Goal: Find specific page/section

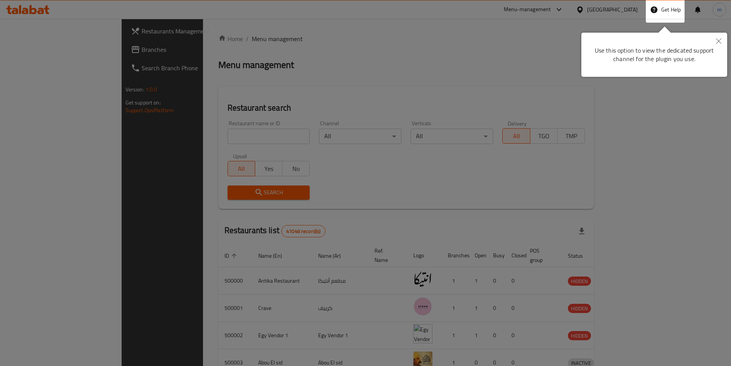
click at [718, 41] on icon "Close" at bounding box center [718, 40] width 5 height 5
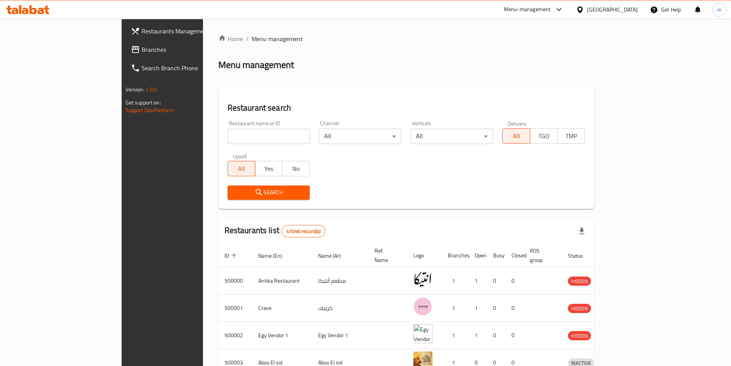
click at [587, 14] on div at bounding box center [581, 9] width 11 height 8
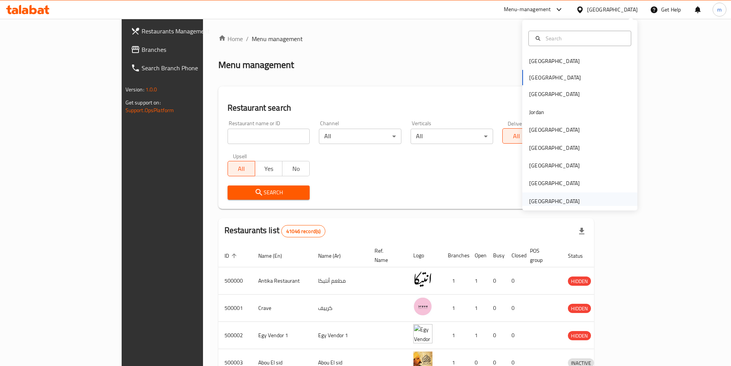
click at [555, 201] on div "[GEOGRAPHIC_DATA]" at bounding box center [554, 201] width 51 height 8
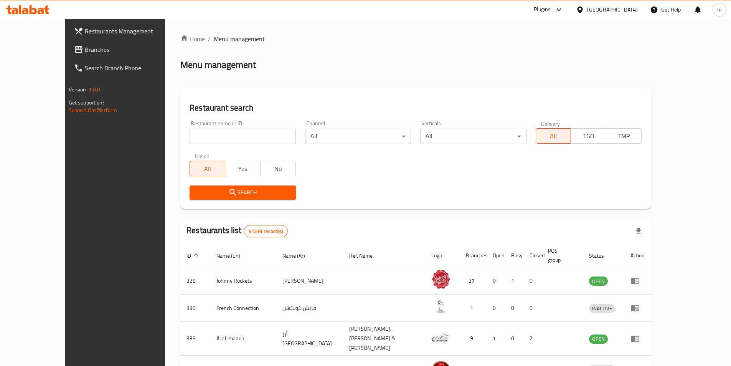
click at [85, 50] on span "Branches" at bounding box center [133, 49] width 96 height 9
